Goal: Task Accomplishment & Management: Use online tool/utility

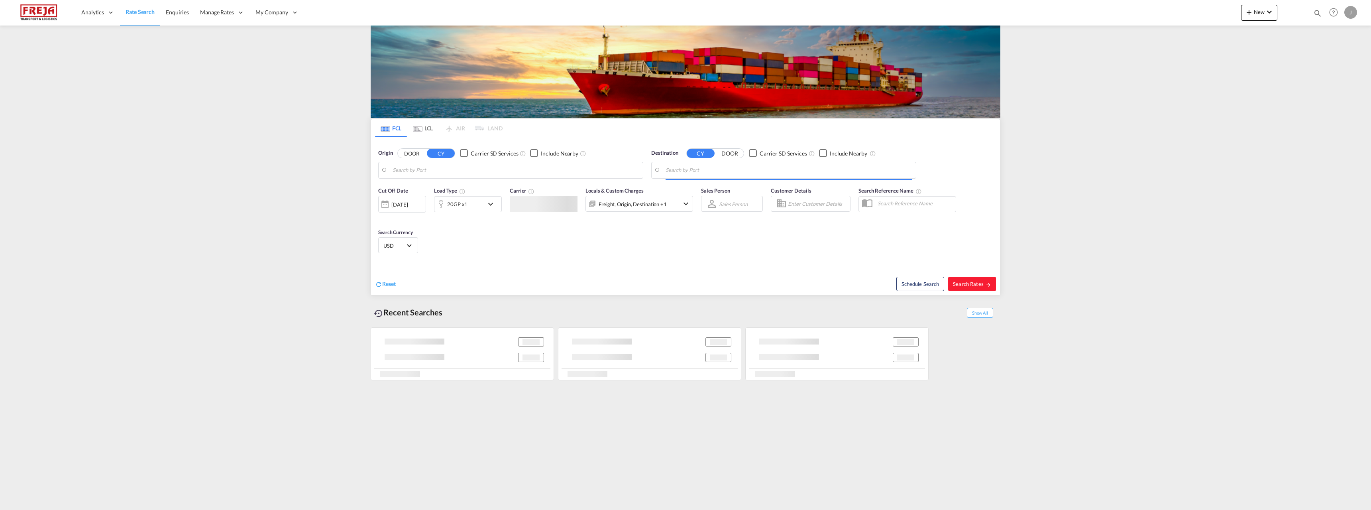
type input "[GEOGRAPHIC_DATA], [GEOGRAPHIC_DATA]"
type input "[GEOGRAPHIC_DATA], DKAAL"
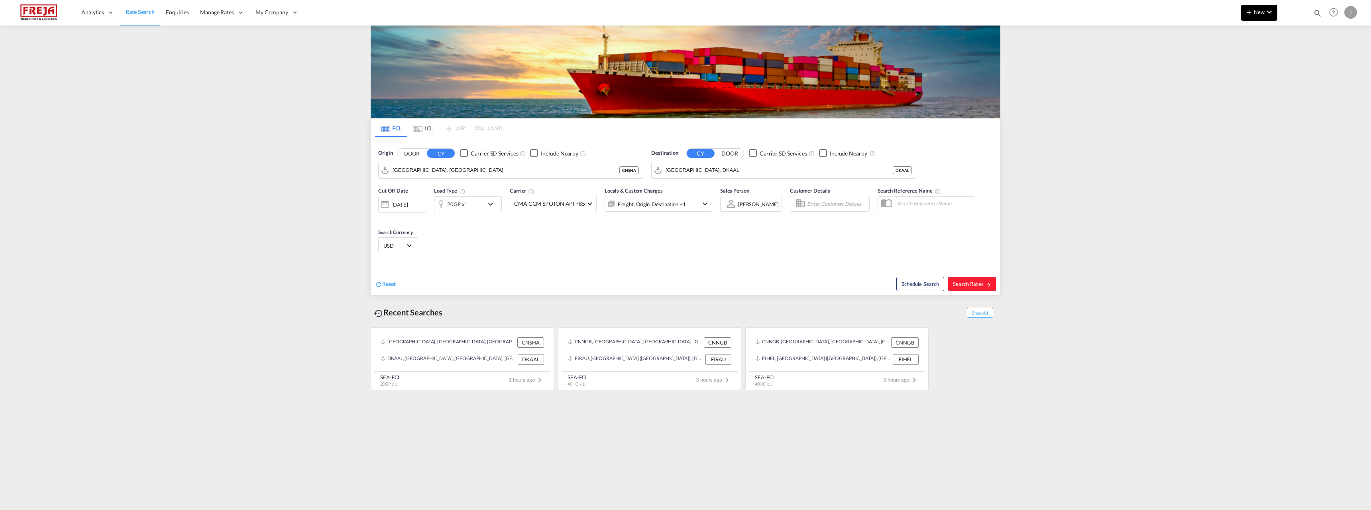
click at [1260, 17] on button "New" at bounding box center [1259, 13] width 36 height 16
click at [1298, 64] on div "Ratesheet" at bounding box center [1303, 60] width 30 height 20
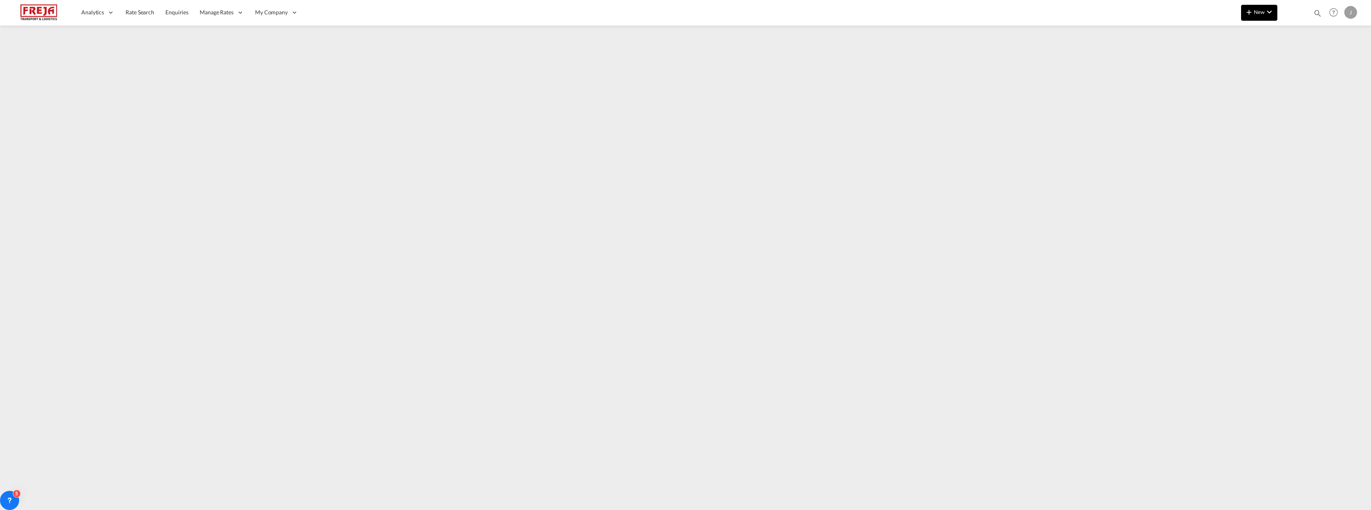
click at [1262, 5] on button "New" at bounding box center [1259, 13] width 36 height 16
click at [1295, 59] on span "Ratesheet" at bounding box center [1292, 60] width 9 height 16
